Goal: Information Seeking & Learning: Learn about a topic

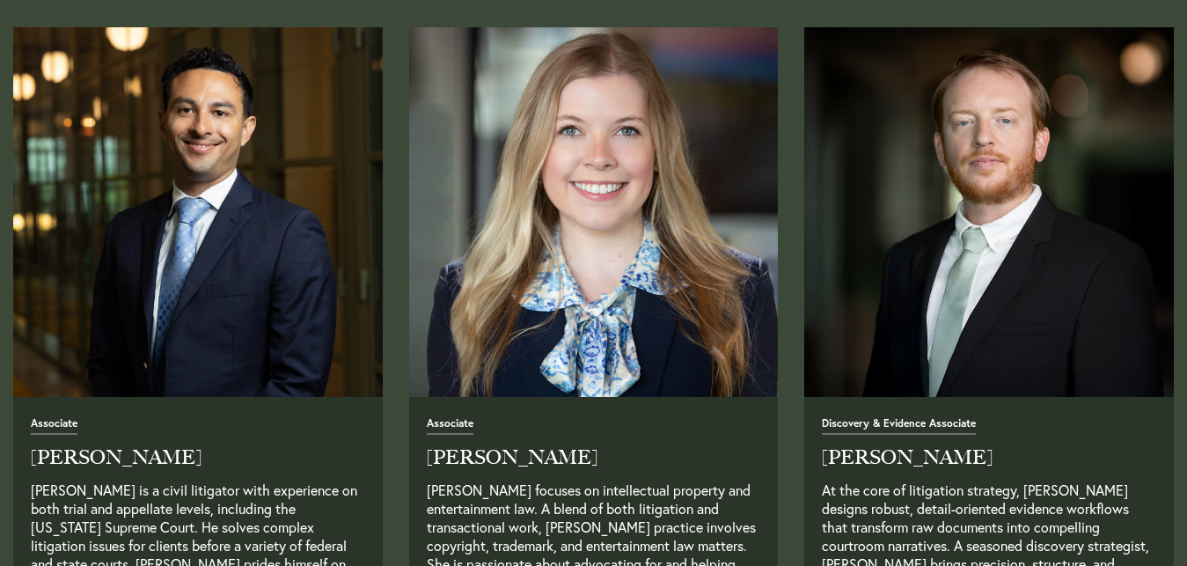
scroll to position [2249, 0]
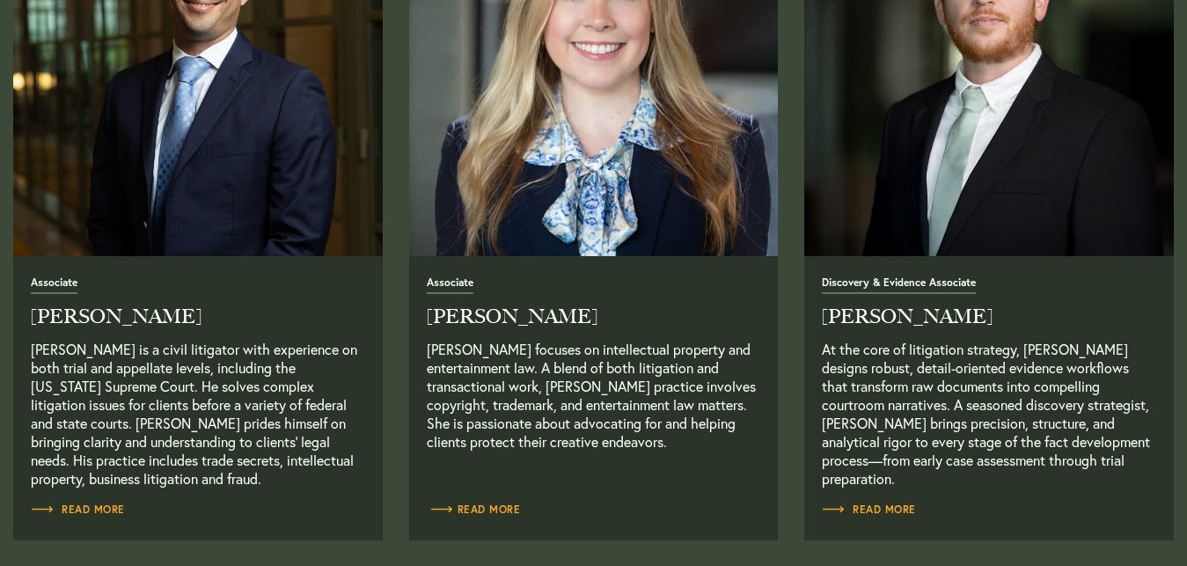
click at [491, 505] on span "Read More" at bounding box center [474, 509] width 94 height 11
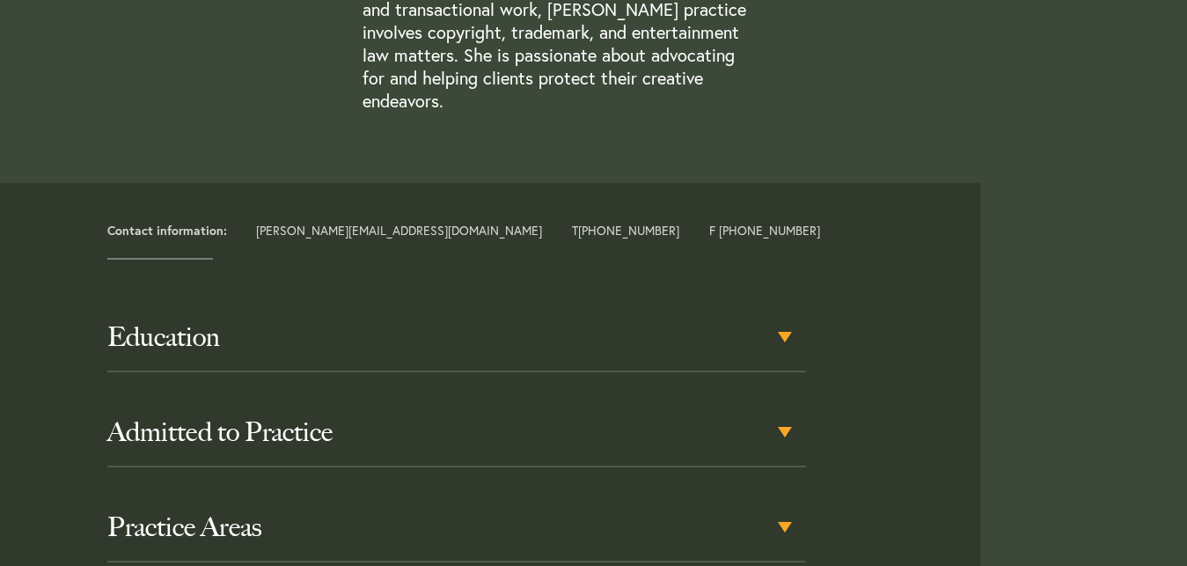
scroll to position [718, 0]
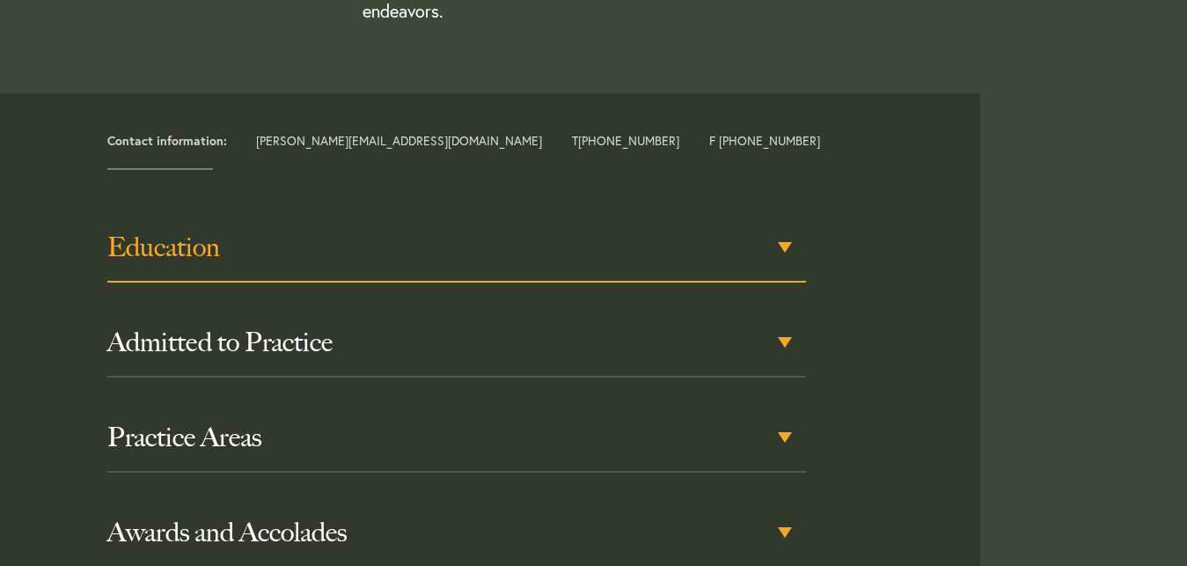
click at [787, 220] on div "Education" at bounding box center [456, 248] width 699 height 69
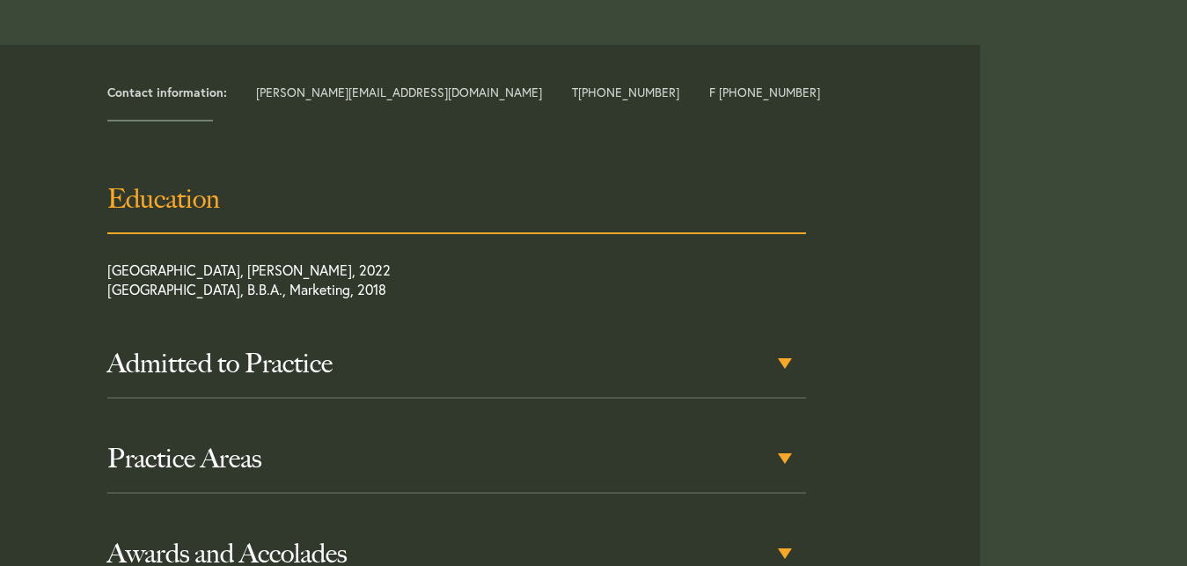
scroll to position [767, 0]
click at [786, 176] on div "Education" at bounding box center [456, 199] width 699 height 69
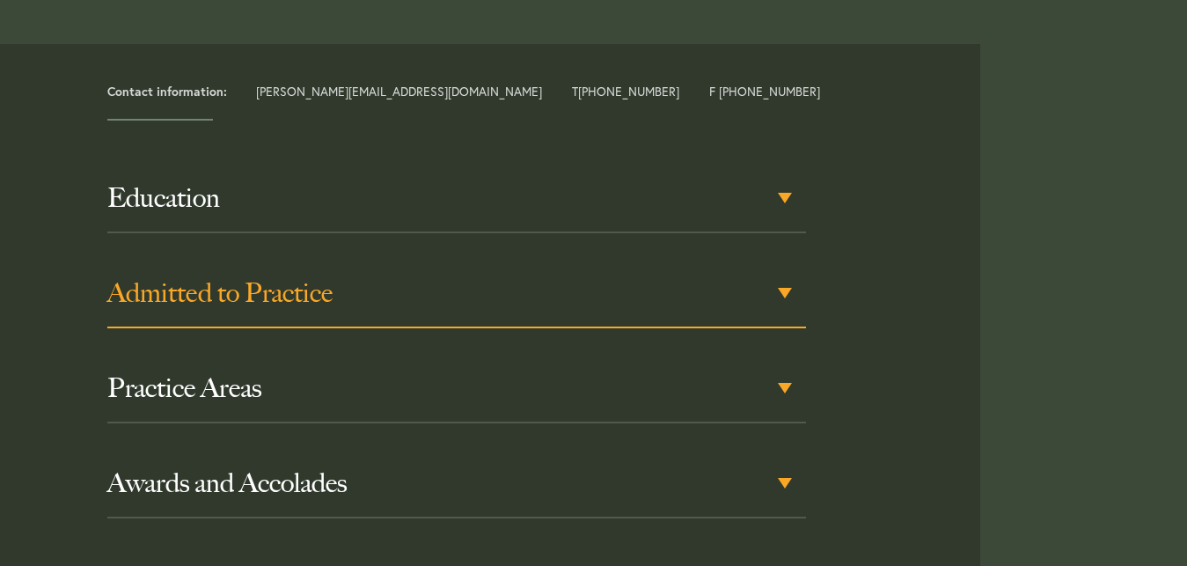
click at [782, 268] on div "Admitted to Practice" at bounding box center [456, 294] width 699 height 69
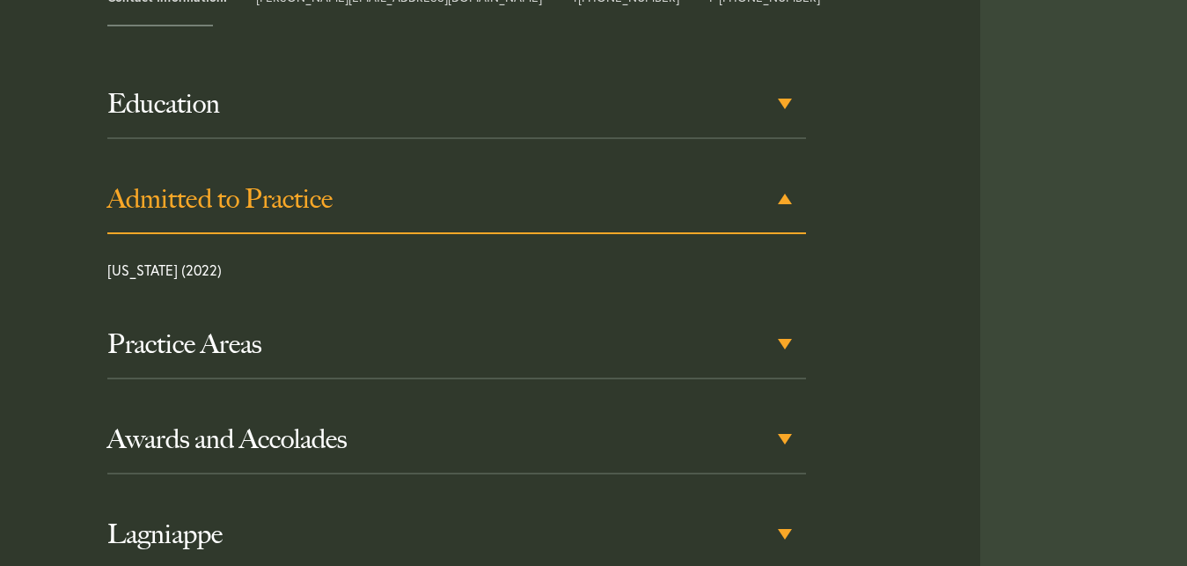
scroll to position [862, 0]
click at [786, 174] on div "Admitted to Practice" at bounding box center [456, 199] width 699 height 69
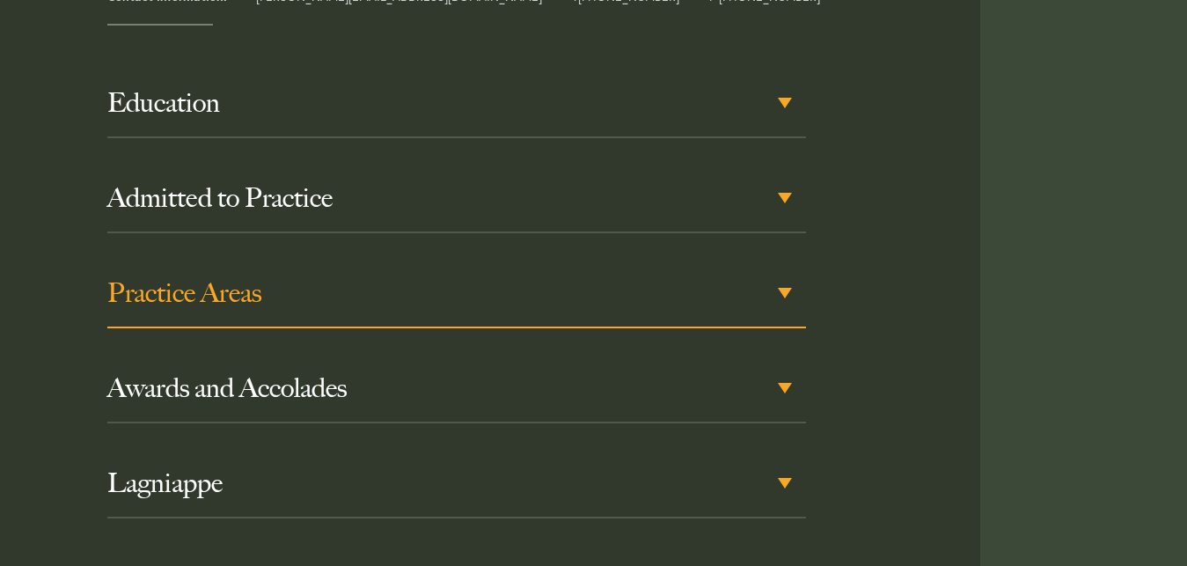
click at [782, 277] on h3 "Practice Areas" at bounding box center [456, 293] width 699 height 32
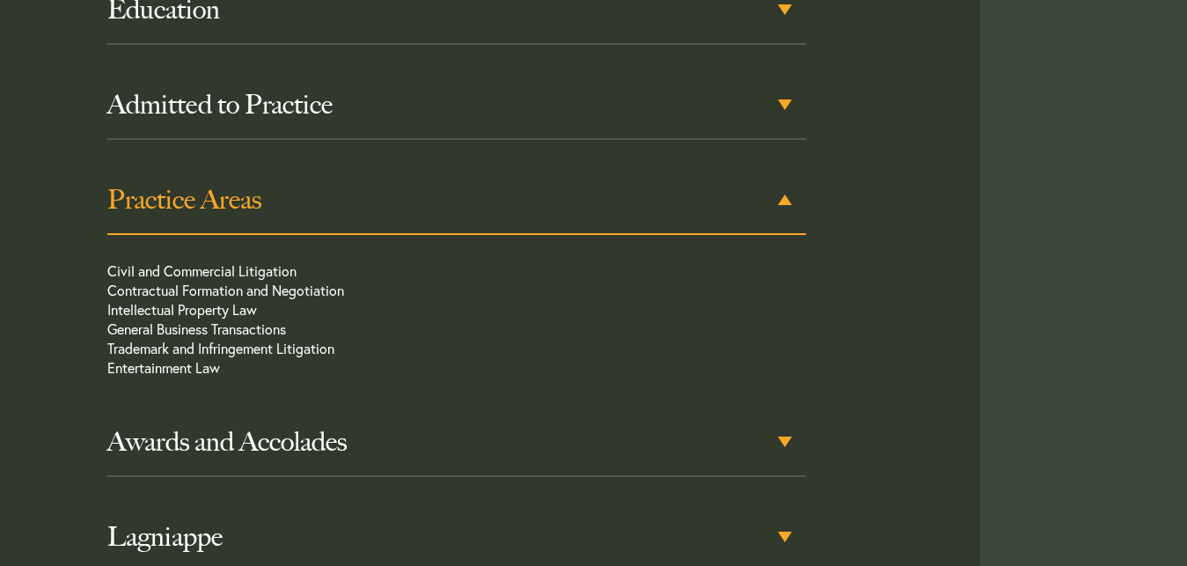
scroll to position [957, 0]
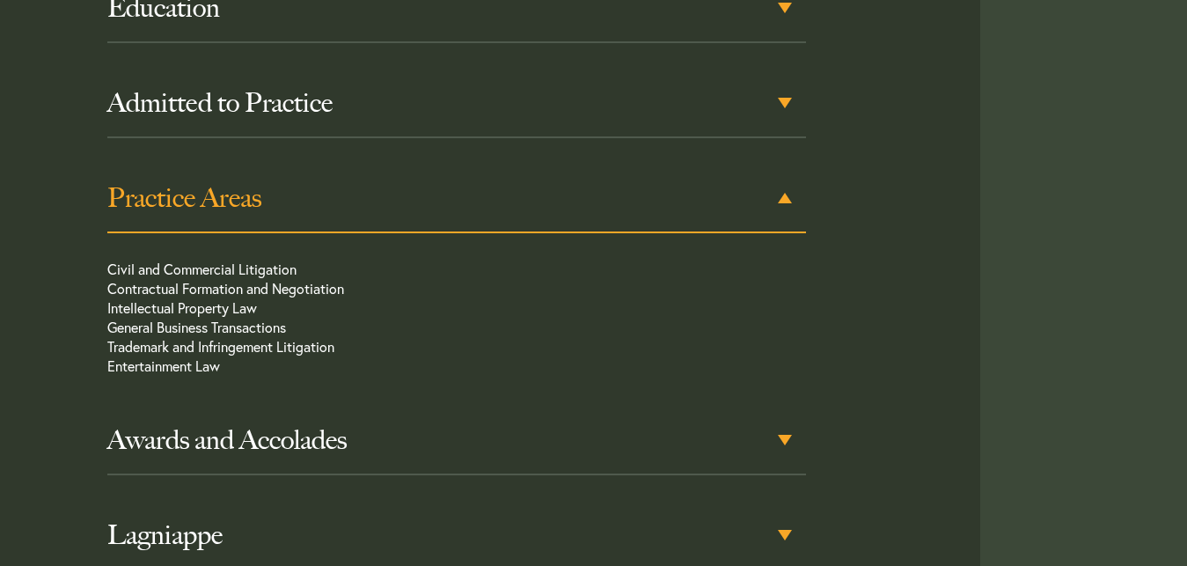
click at [781, 172] on div "Practice Areas" at bounding box center [456, 199] width 699 height 69
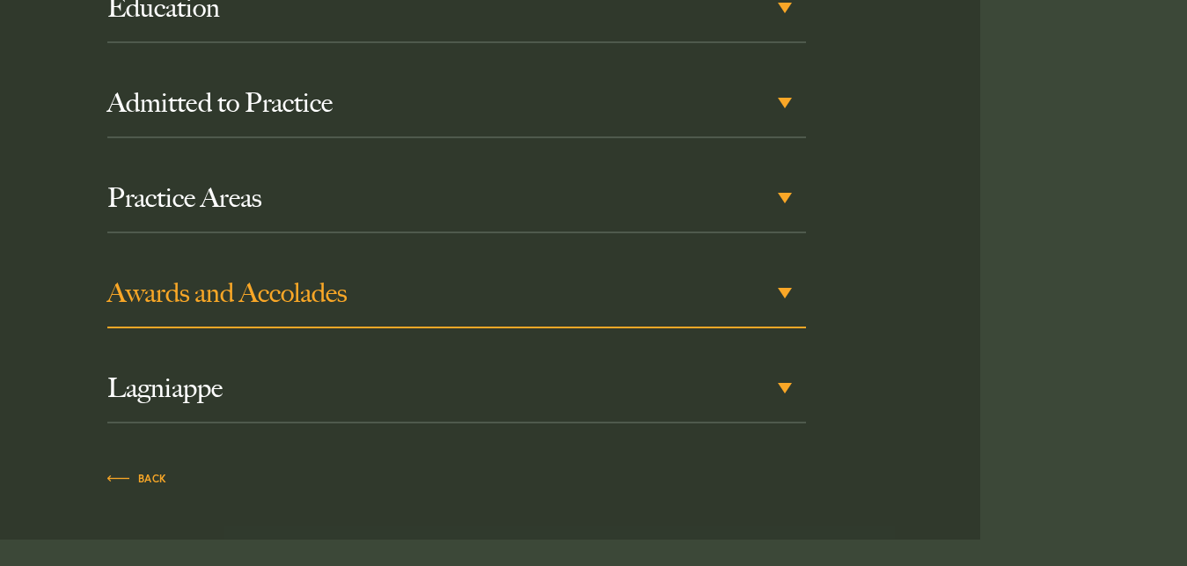
click at [784, 265] on div "Awards and Accolades" at bounding box center [456, 294] width 699 height 69
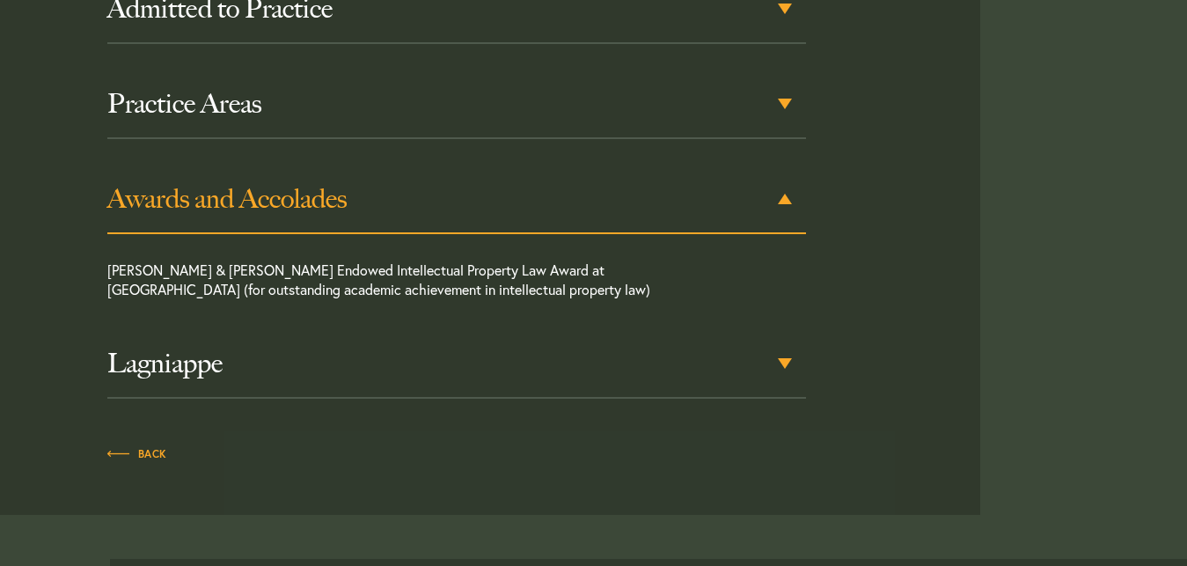
scroll to position [1052, 0]
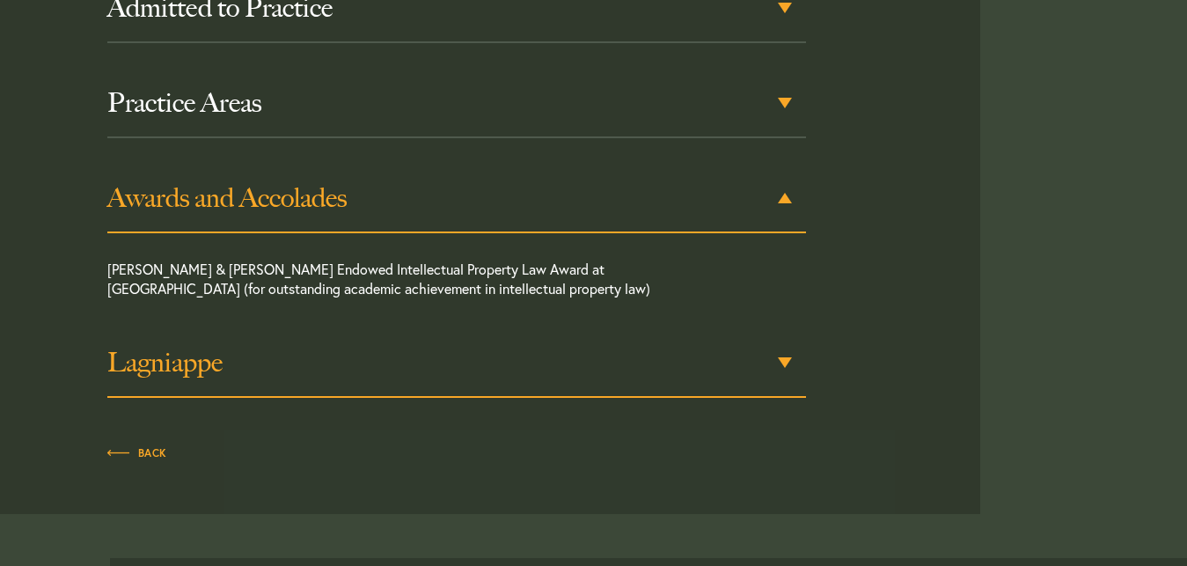
click at [781, 347] on h3 "Lagniappe" at bounding box center [456, 363] width 699 height 32
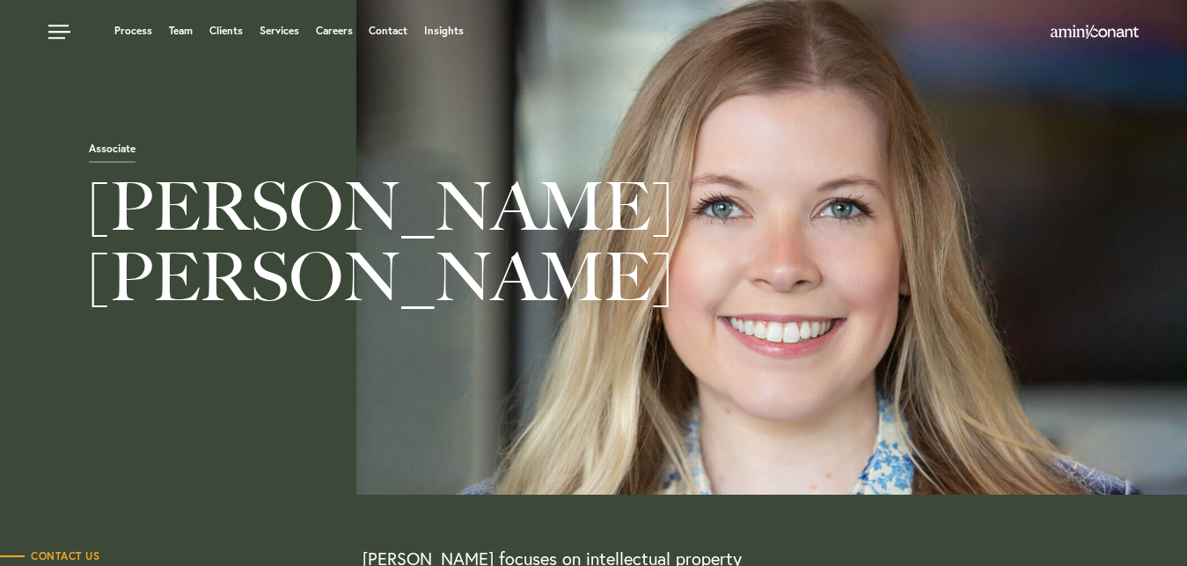
scroll to position [0, 0]
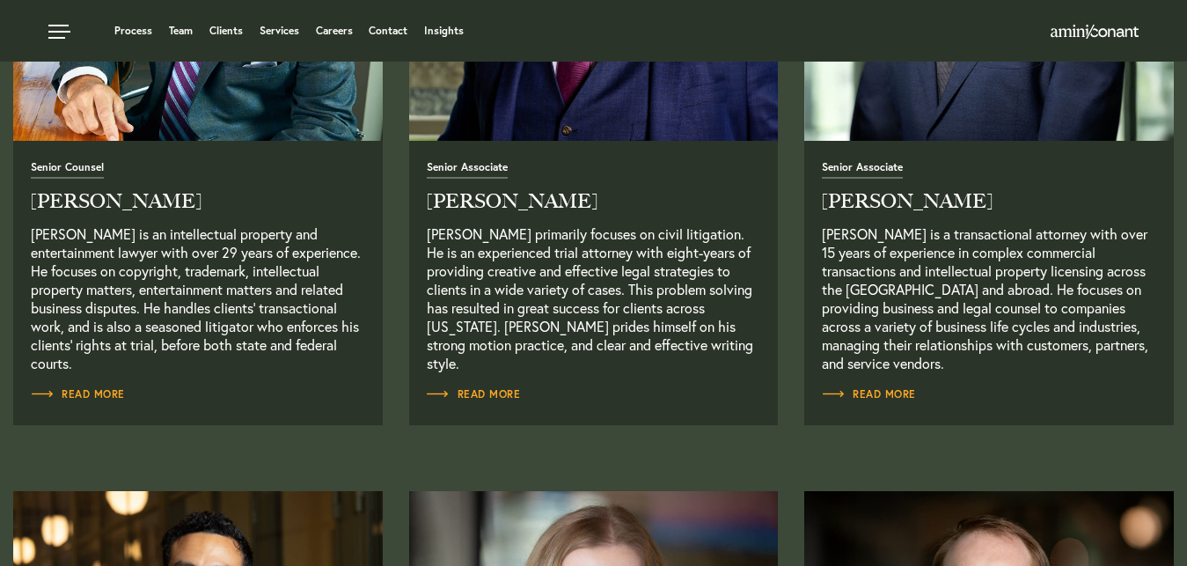
scroll to position [1621, 0]
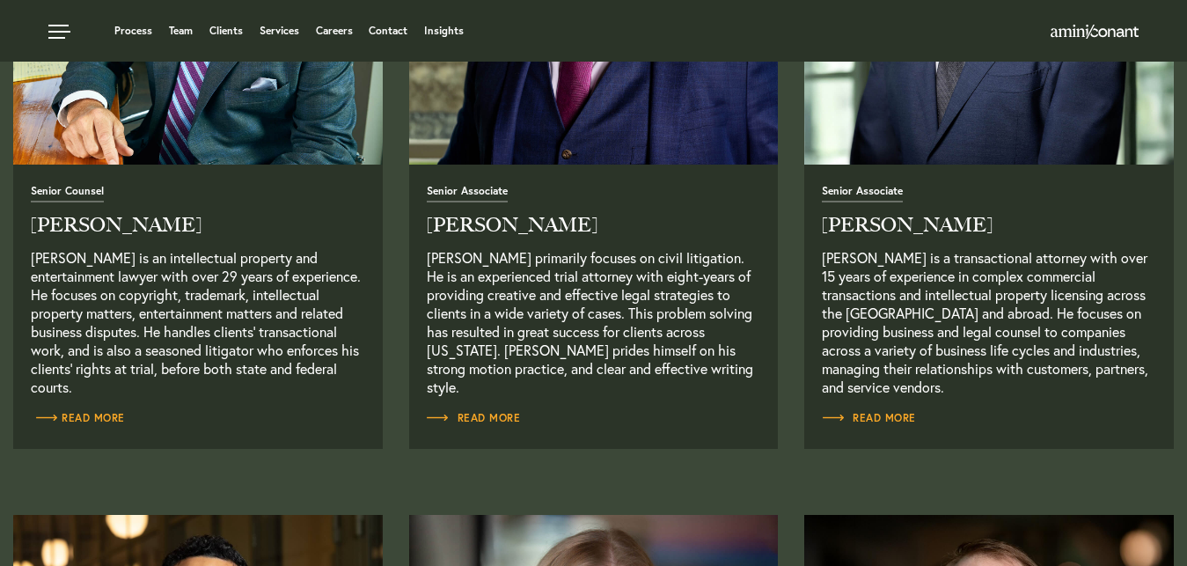
click at [102, 413] on link "Read More" at bounding box center [78, 418] width 94 height 18
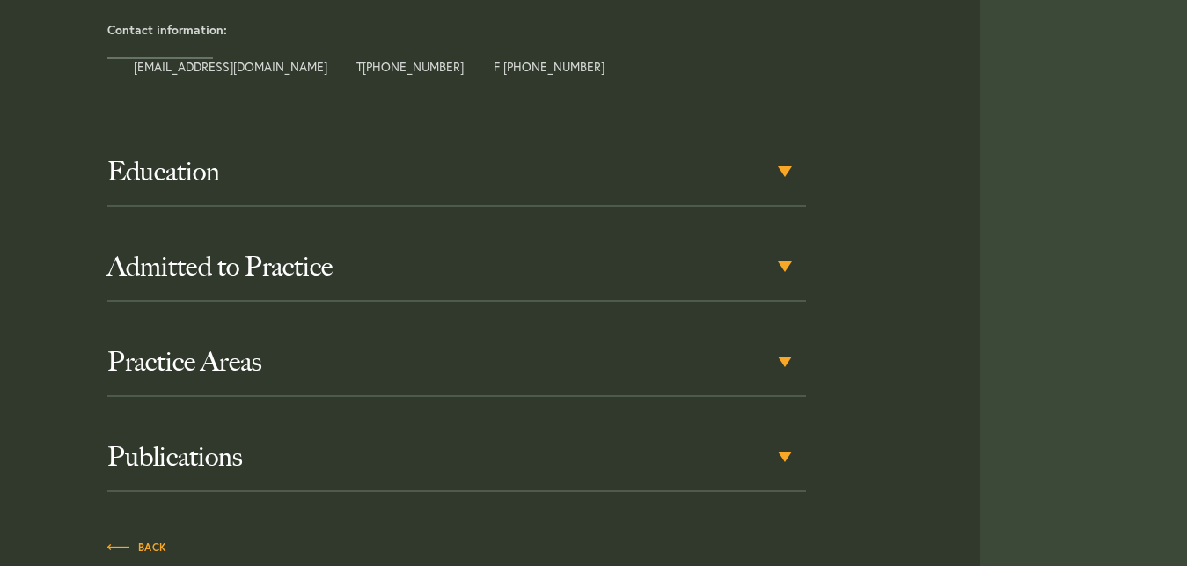
scroll to position [987, 0]
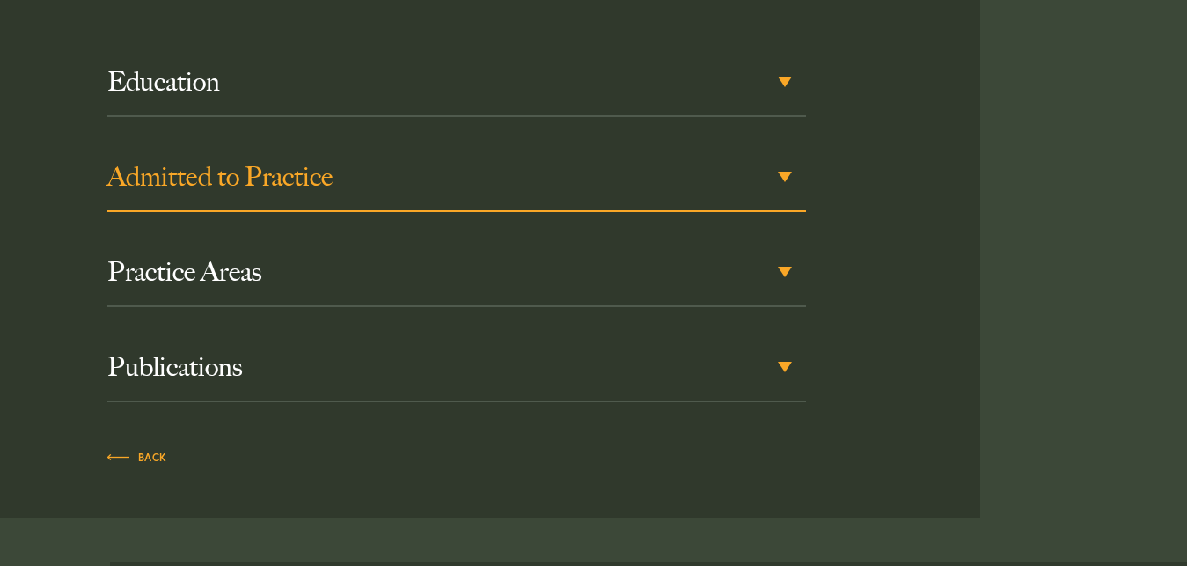
click at [783, 169] on h3 "Admitted to Practice" at bounding box center [456, 177] width 699 height 32
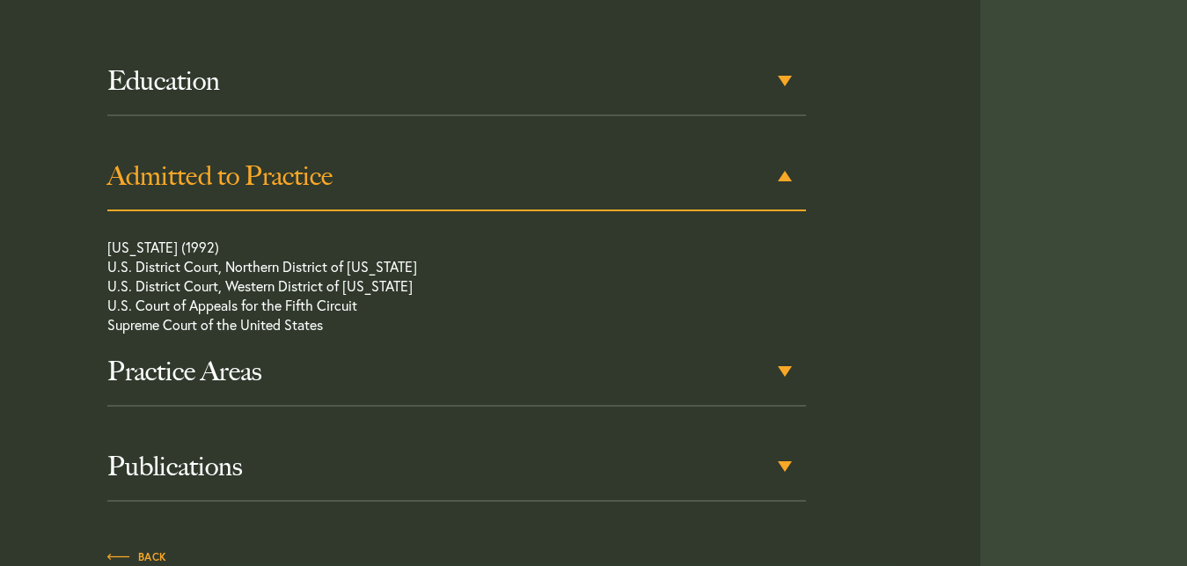
scroll to position [989, 0]
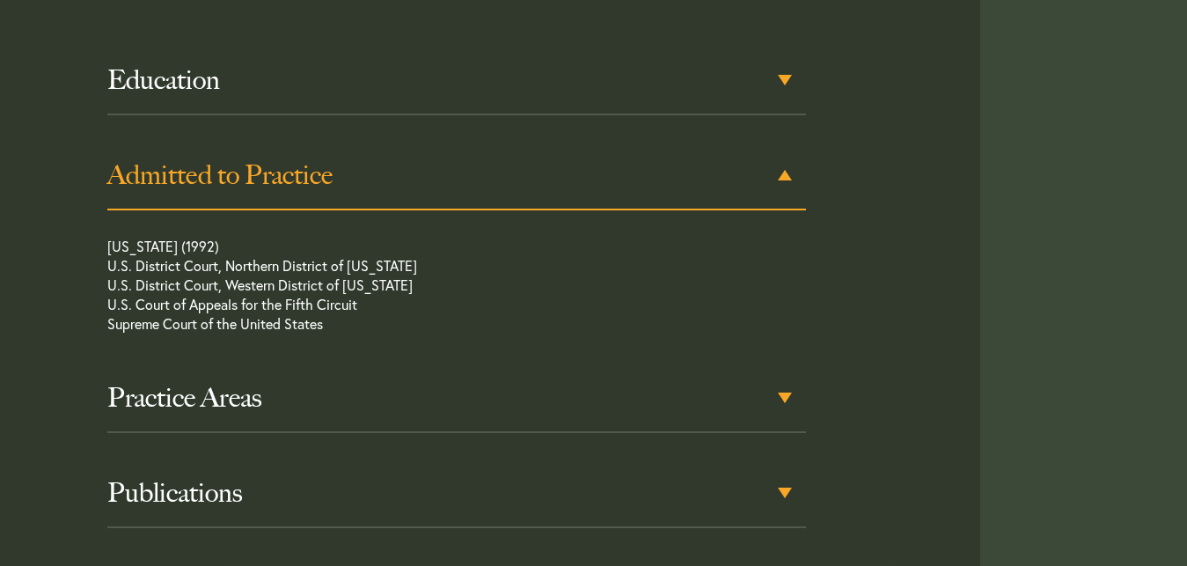
click at [781, 172] on div "Admitted to Practice" at bounding box center [456, 176] width 699 height 69
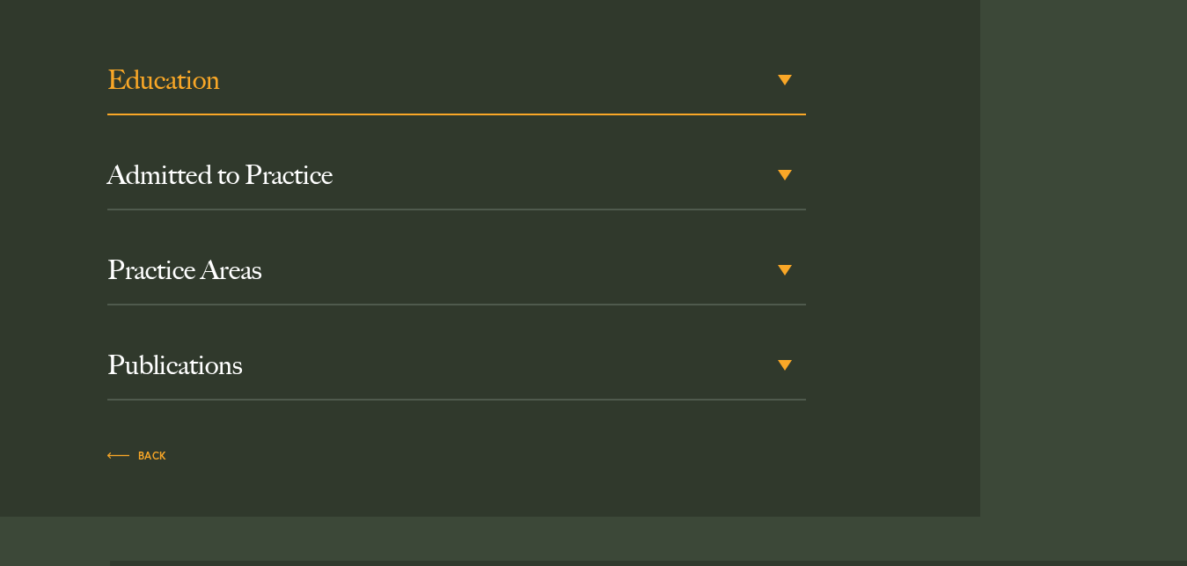
click at [782, 74] on h3 "Education" at bounding box center [456, 80] width 699 height 32
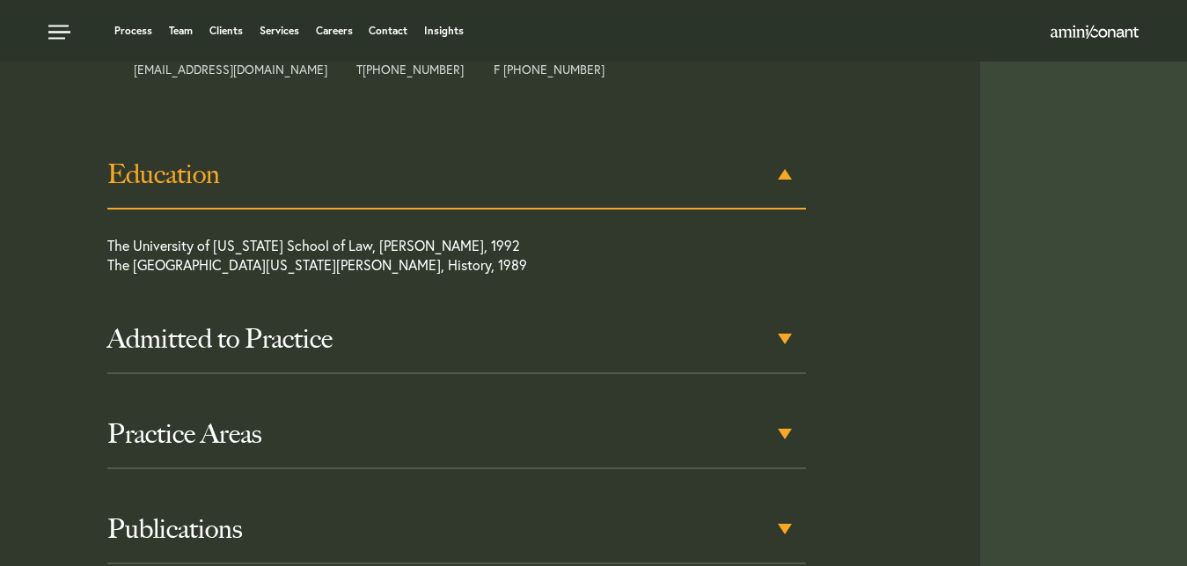
scroll to position [894, 0]
click at [785, 171] on div "Education" at bounding box center [456, 176] width 699 height 69
click at [781, 172] on div "Education" at bounding box center [456, 176] width 699 height 69
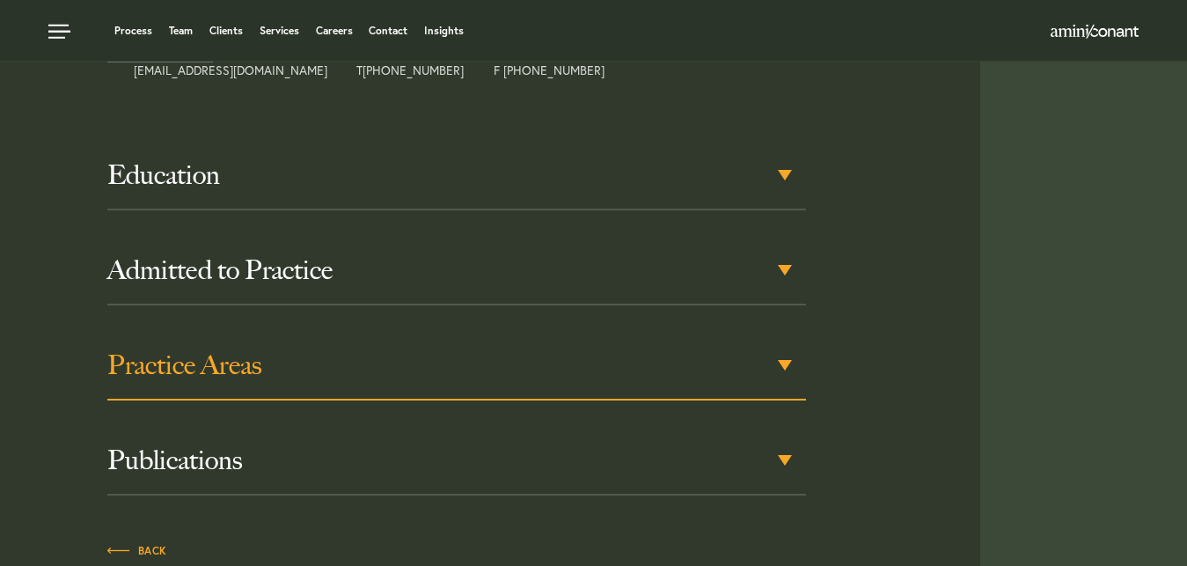
click at [781, 362] on div "Practice Areas" at bounding box center [456, 366] width 699 height 69
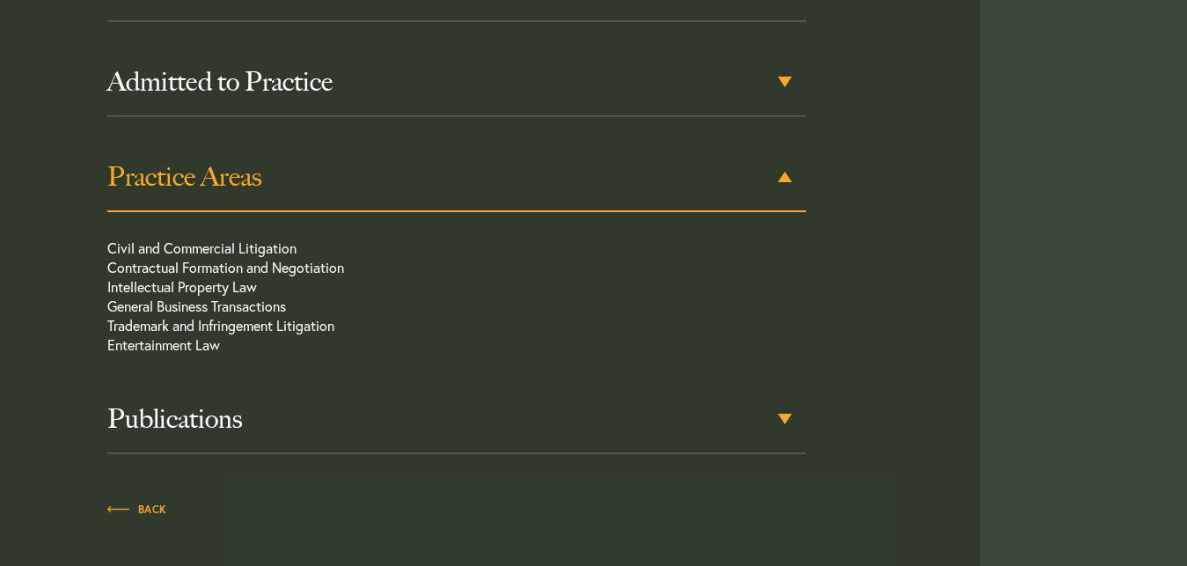
scroll to position [1084, 0]
click at [782, 174] on div "Practice Areas" at bounding box center [456, 176] width 699 height 69
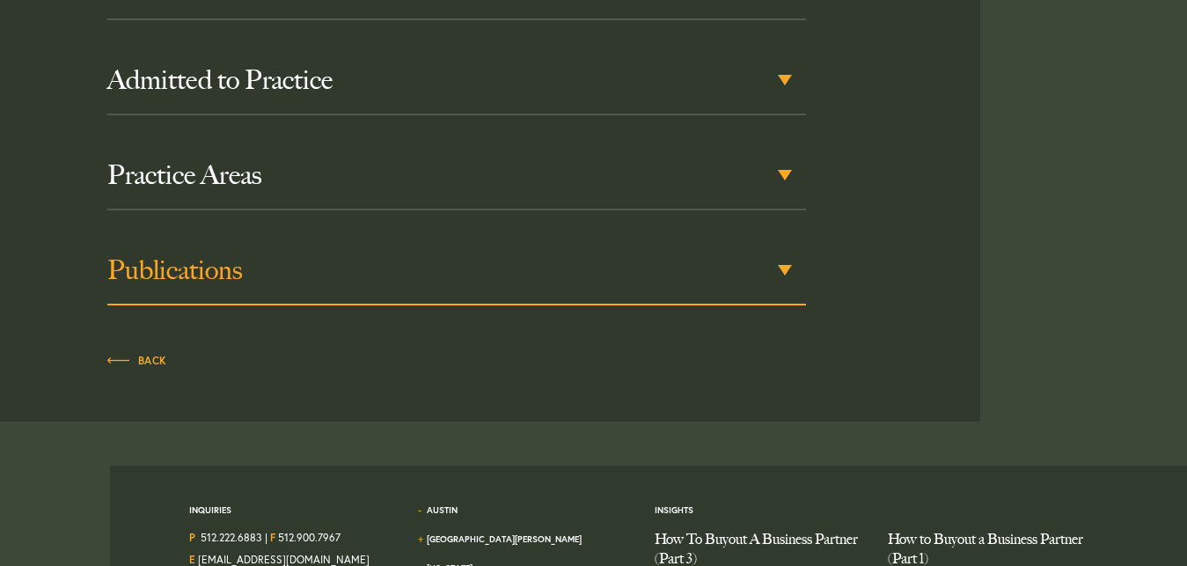
click at [783, 267] on div "Publications" at bounding box center [456, 271] width 699 height 69
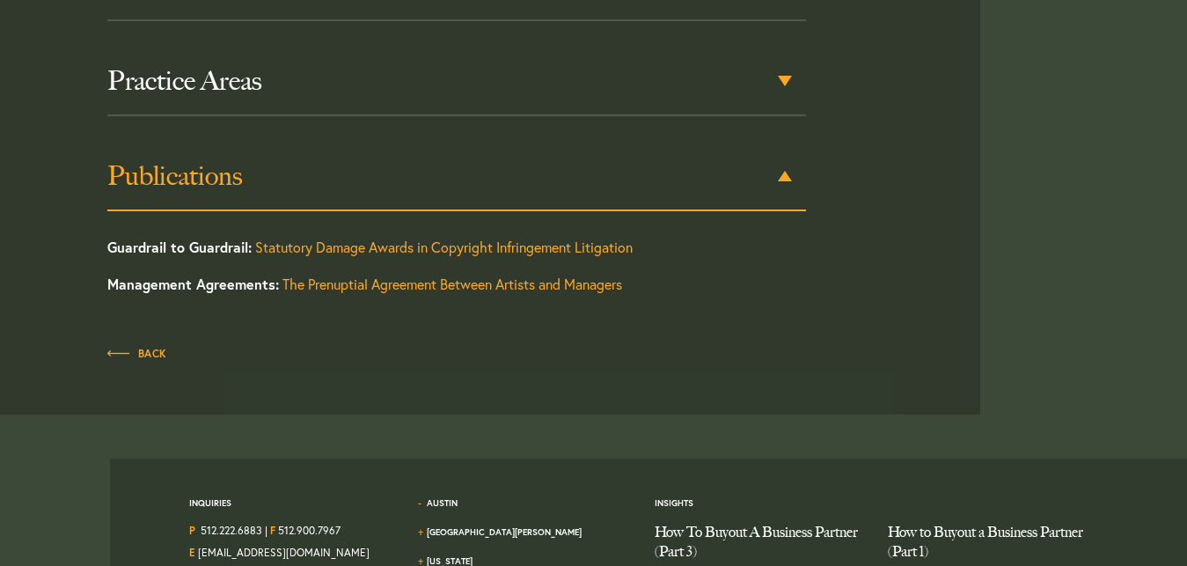
scroll to position [1179, 0]
click at [786, 173] on div "Publications" at bounding box center [456, 176] width 699 height 69
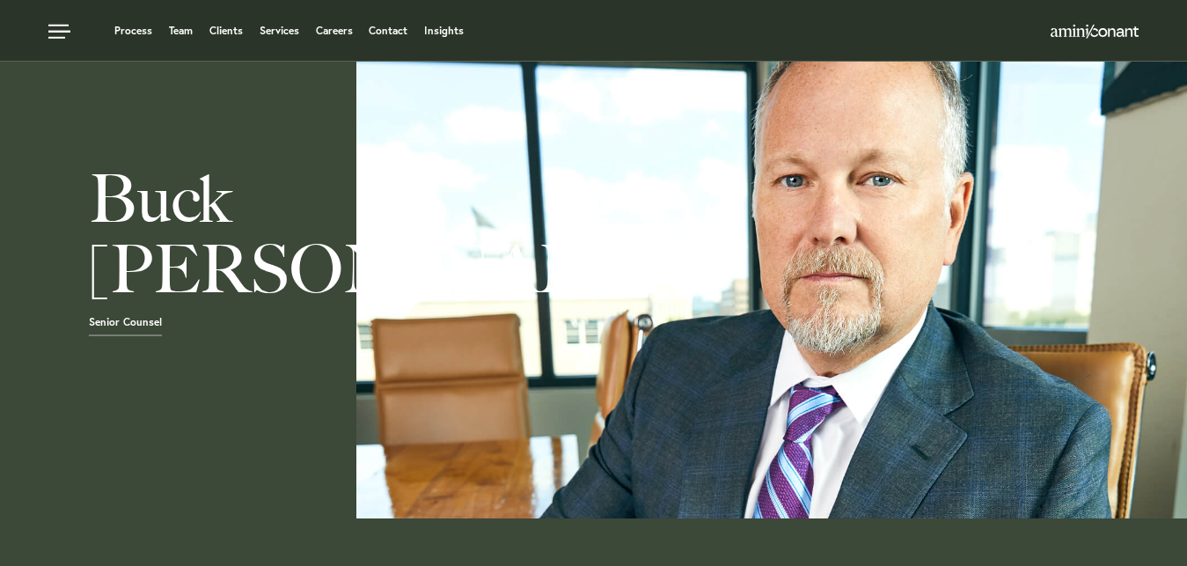
scroll to position [0, 0]
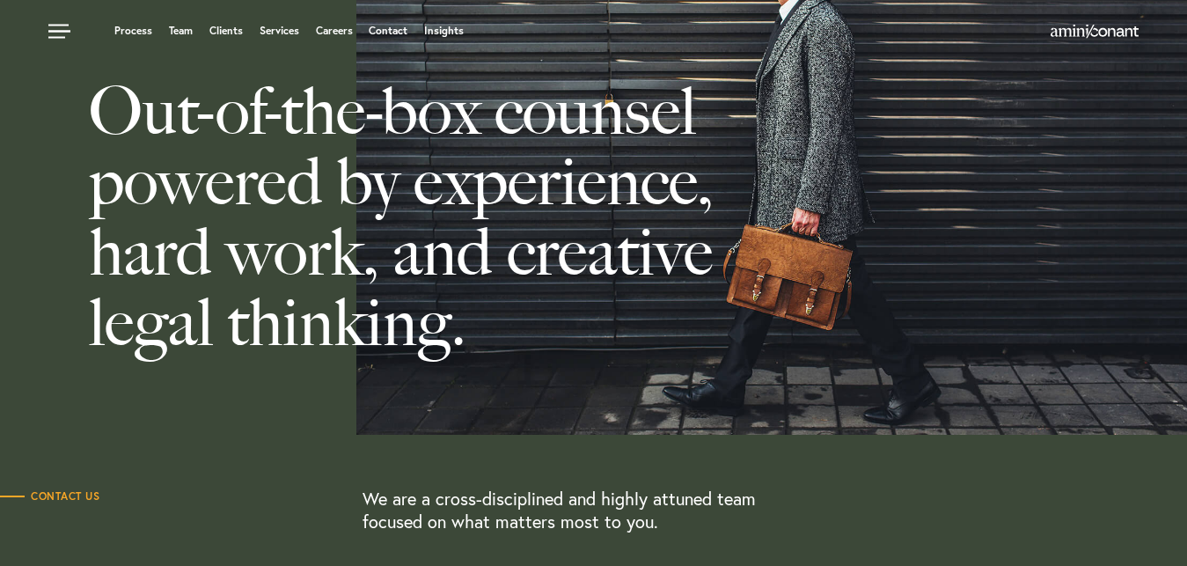
scroll to position [5, 0]
